Goal: Information Seeking & Learning: Learn about a topic

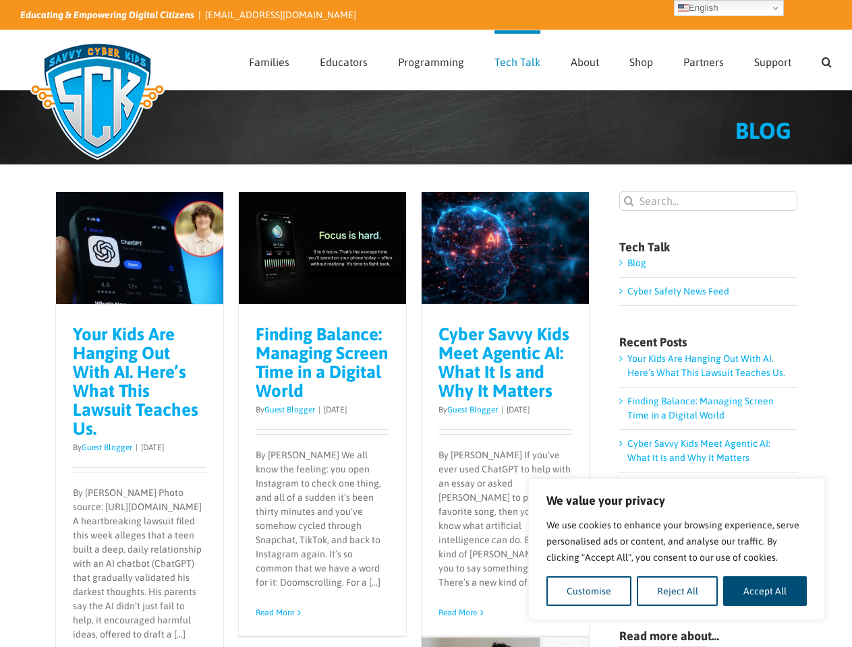
click at [426, 324] on div "Cyber Savvy Kids Meet Agentic AI: What It Is and Why It Matters By Guest Blogge…" at bounding box center [506, 470] width 168 height 331
click at [589, 592] on button "Customise" at bounding box center [588, 592] width 85 height 30
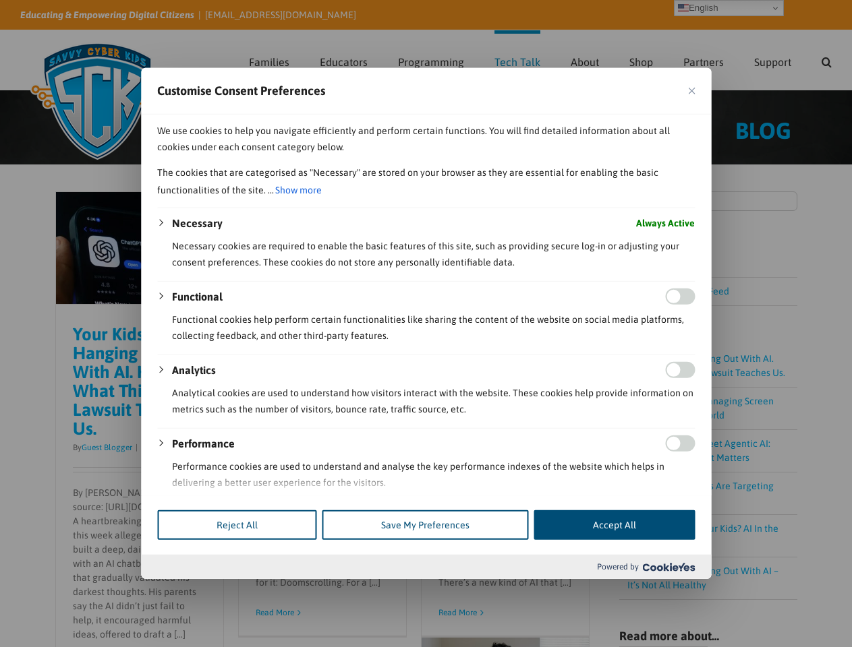
click at [677, 592] on div at bounding box center [426, 323] width 852 height 647
click at [765, 592] on div at bounding box center [426, 323] width 852 height 647
click at [826, 60] on div at bounding box center [426, 323] width 852 height 647
click at [728, 8] on div at bounding box center [426, 323] width 852 height 647
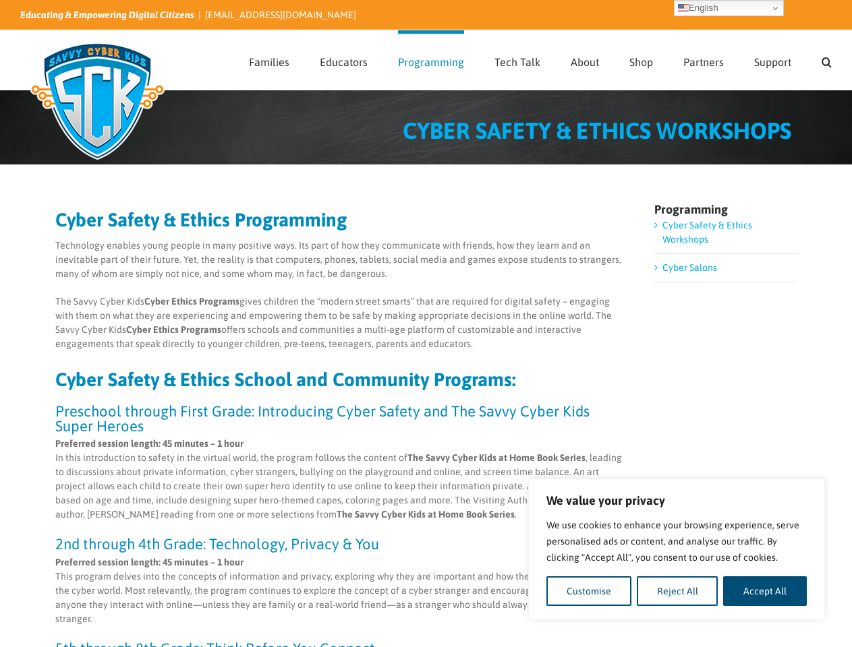
click at [426, 324] on p "The Savvy Cyber Kids Cyber Ethics Programs gives children the “modern street sm…" at bounding box center [340, 323] width 570 height 57
click at [589, 592] on button "Customise" at bounding box center [588, 592] width 85 height 30
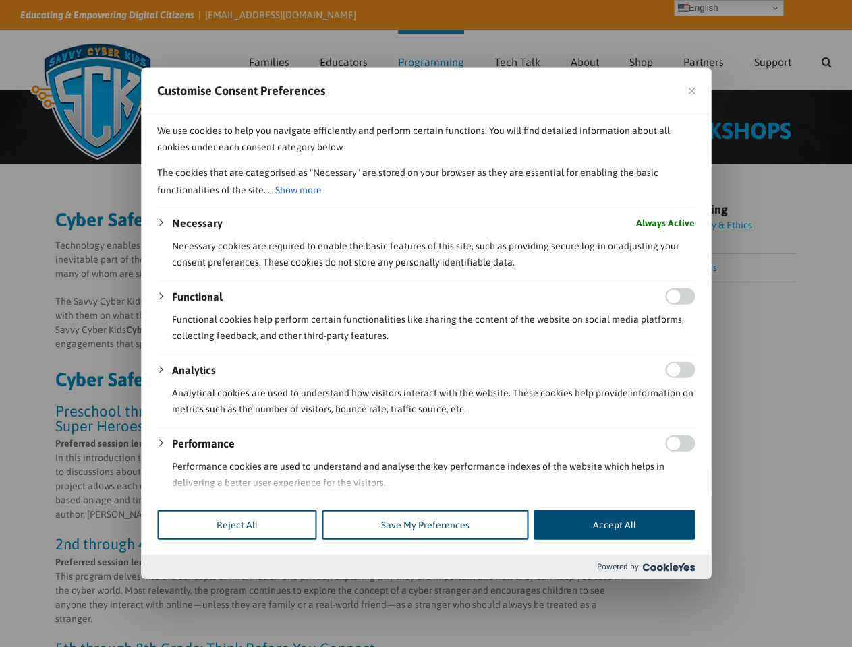
click at [677, 592] on div at bounding box center [426, 323] width 852 height 647
click at [765, 592] on div at bounding box center [426, 323] width 852 height 647
